Goal: Information Seeking & Learning: Find contact information

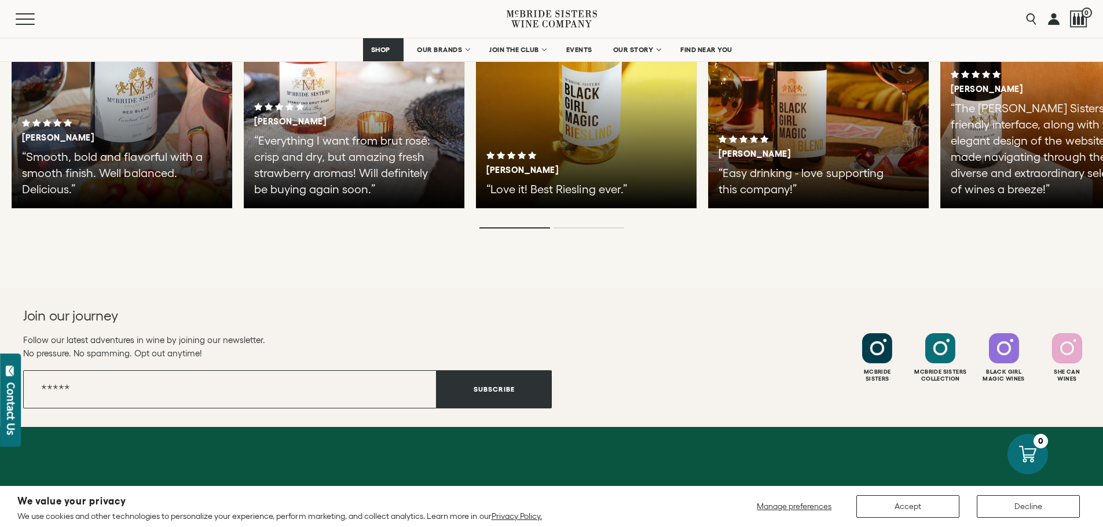
scroll to position [2964, 0]
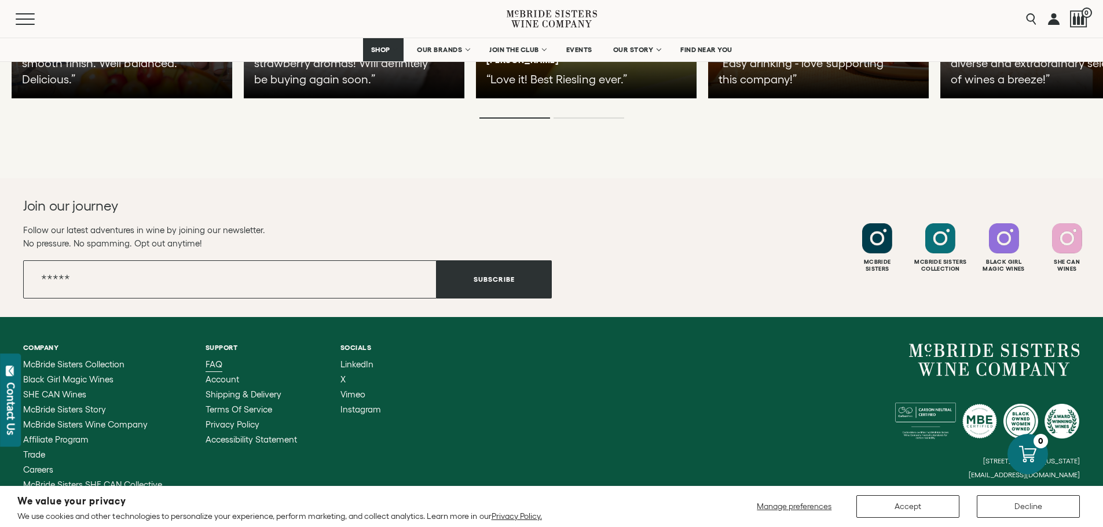
click at [220, 359] on span "FAQ" at bounding box center [214, 364] width 17 height 10
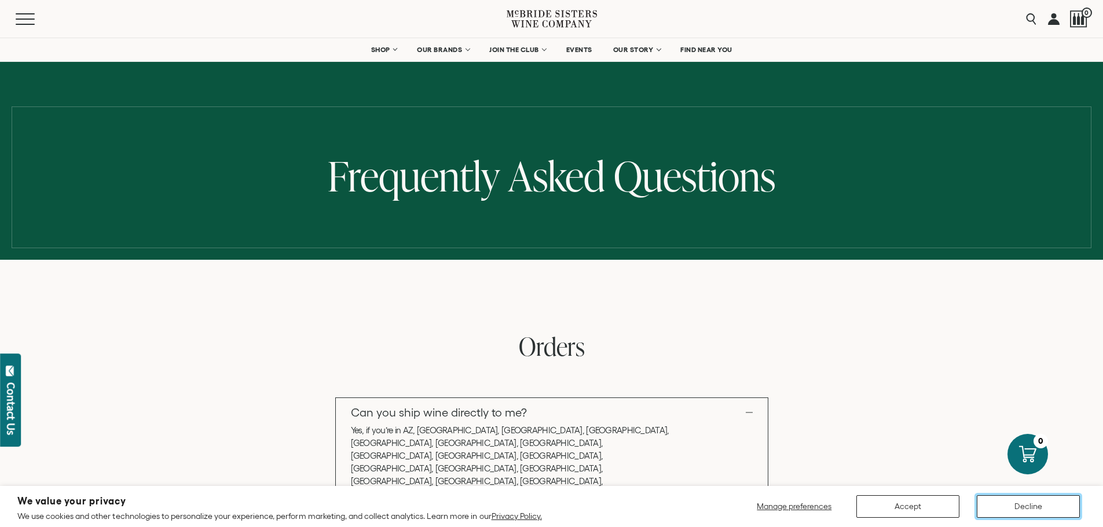
click at [1010, 510] on button "Decline" at bounding box center [1028, 507] width 103 height 23
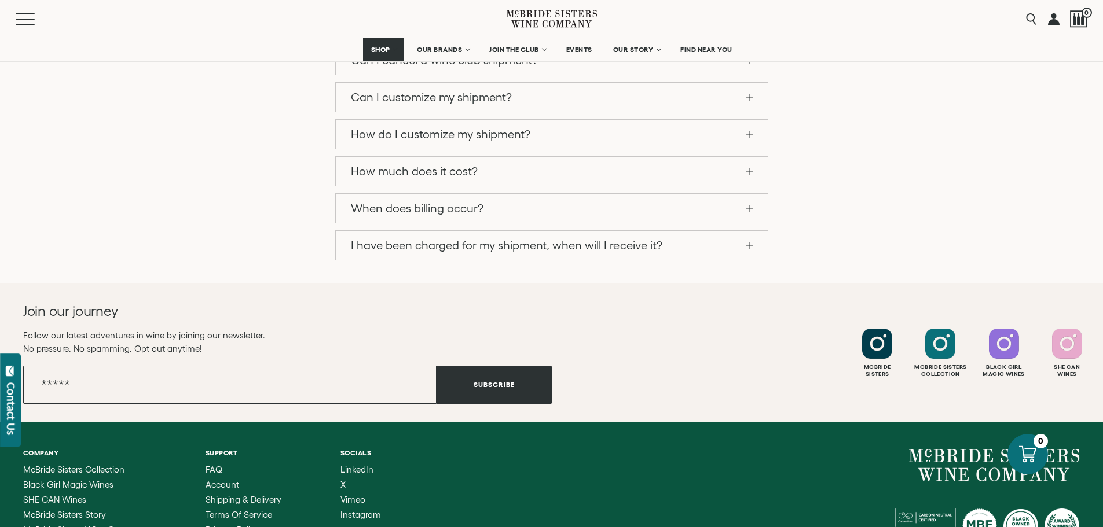
scroll to position [1181, 0]
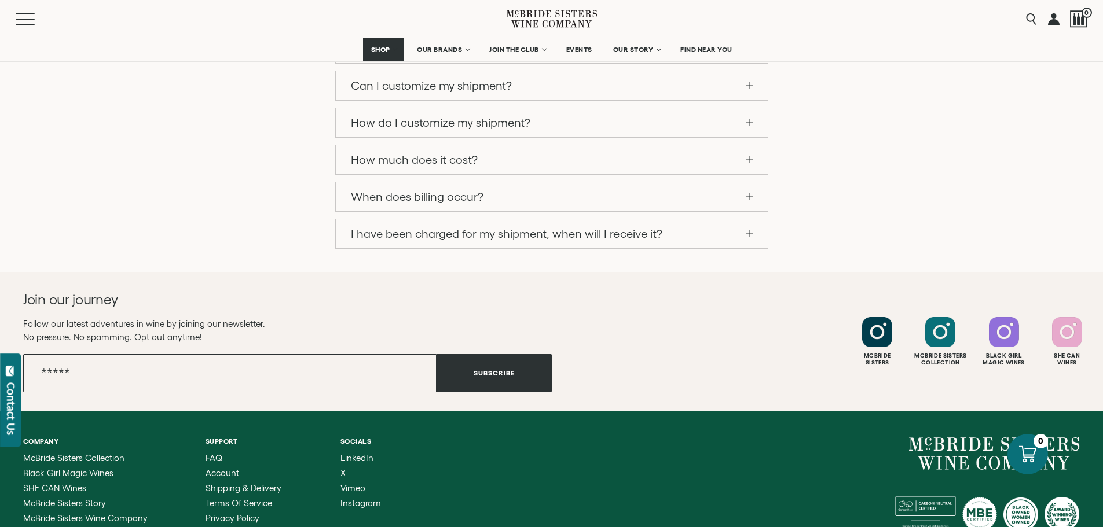
click at [38, 527] on span "Affiliate Program" at bounding box center [55, 534] width 65 height 10
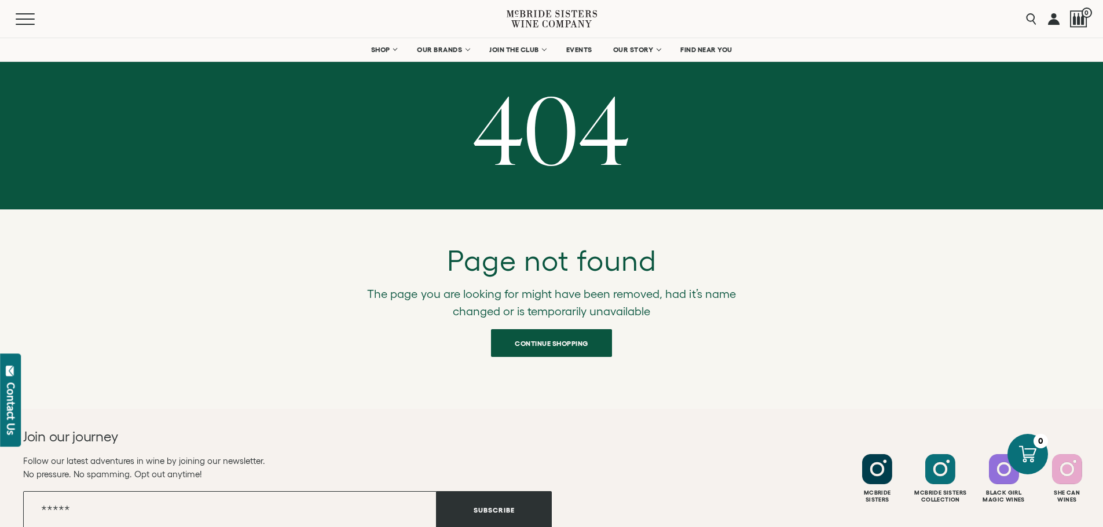
scroll to position [7, 0]
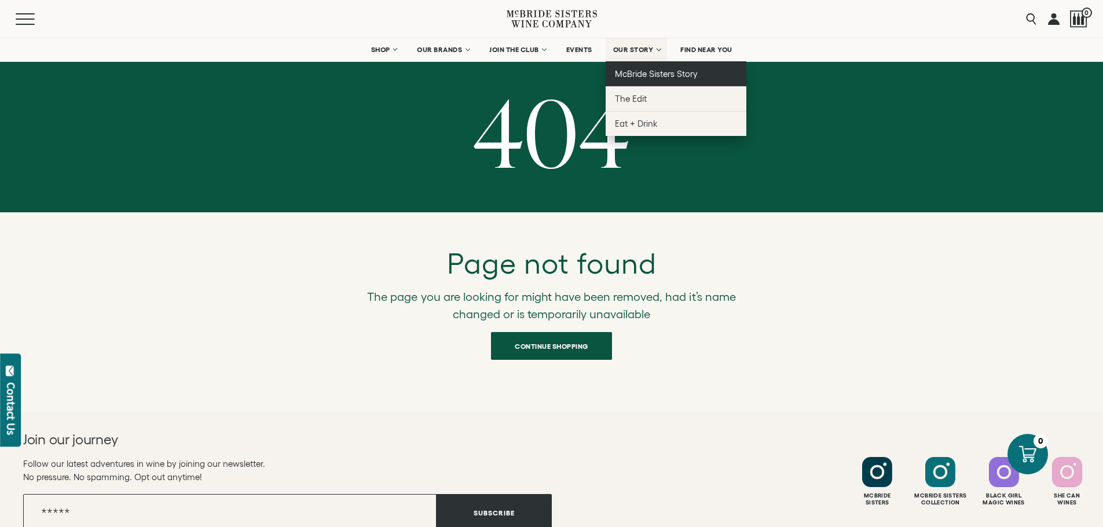
click at [656, 78] on span "McBride Sisters Story" at bounding box center [656, 74] width 83 height 10
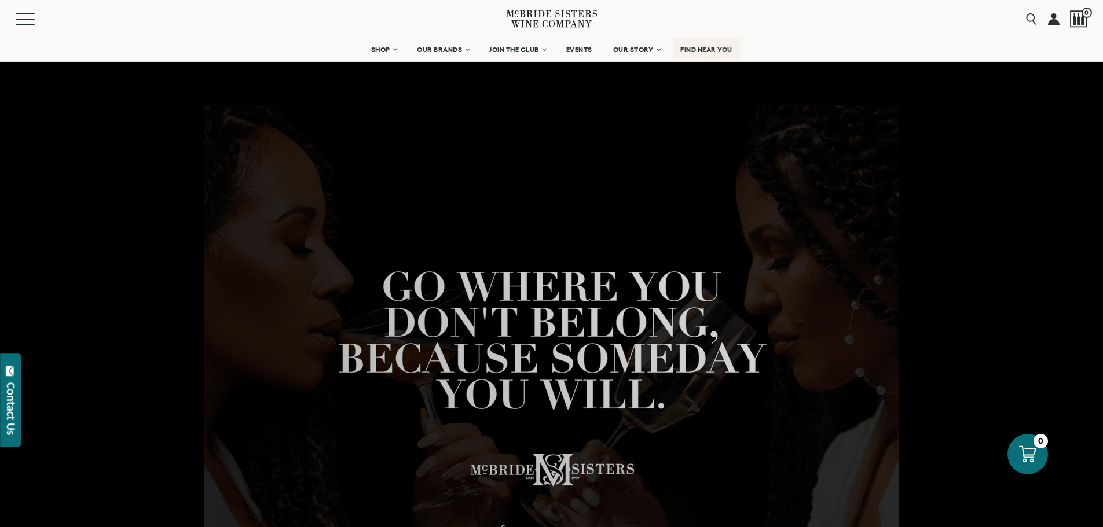
click at [714, 46] on span "FIND NEAR YOU" at bounding box center [706, 50] width 52 height 8
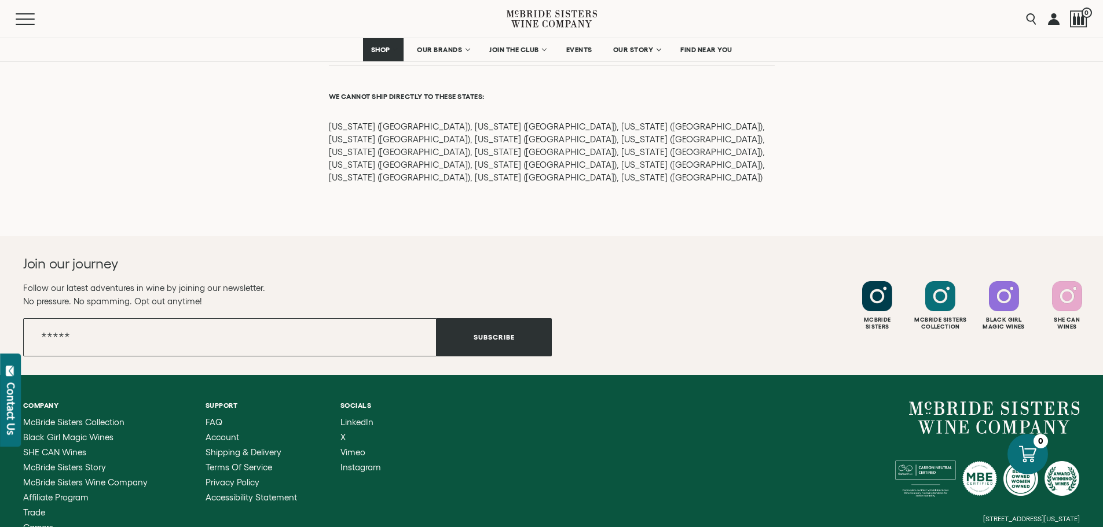
scroll to position [1580, 0]
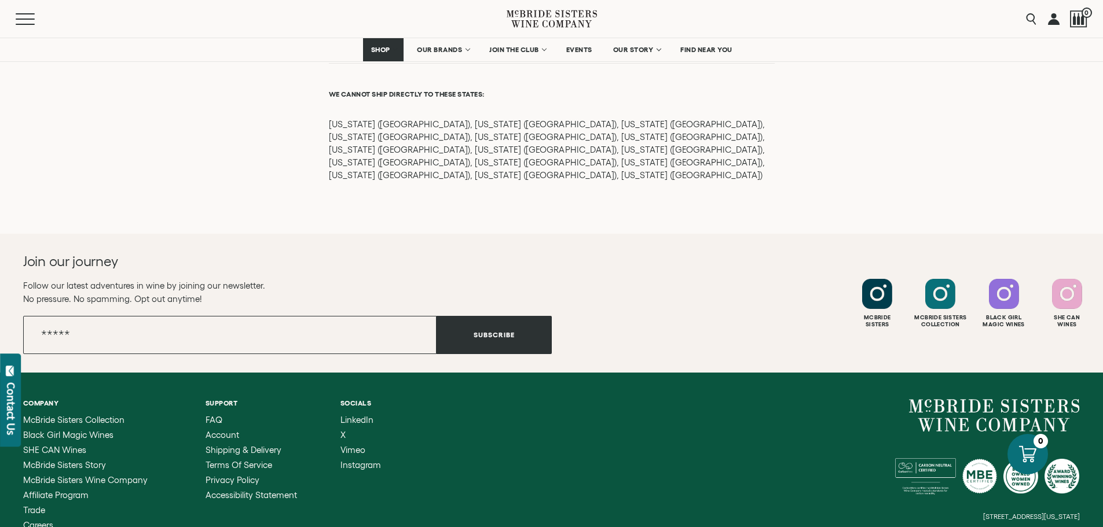
drag, startPoint x: 1087, startPoint y: 405, endPoint x: 998, endPoint y: 406, distance: 89.2
click at [998, 406] on div "Company [PERSON_NAME] Sisters Collection Black Girl Magic Wines SHE CAN Wines […" at bounding box center [551, 472] width 1103 height 199
copy small "@[DOMAIN_NAME]"
